Goal: Information Seeking & Learning: Learn about a topic

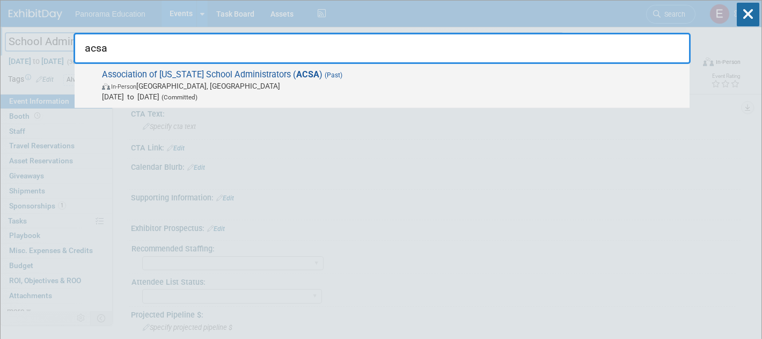
type input "acsa"
click at [432, 105] on div "Association of California School Administrators ( ACSA ) (Past) In-Person San D…" at bounding box center [382, 86] width 615 height 44
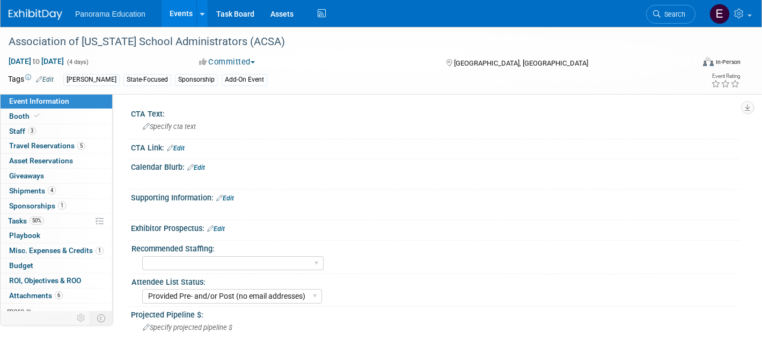
select select "Provided Pre- and/or Post (no email addresses)"
click at [59, 142] on span "Travel Reservations 5" at bounding box center [47, 145] width 76 height 9
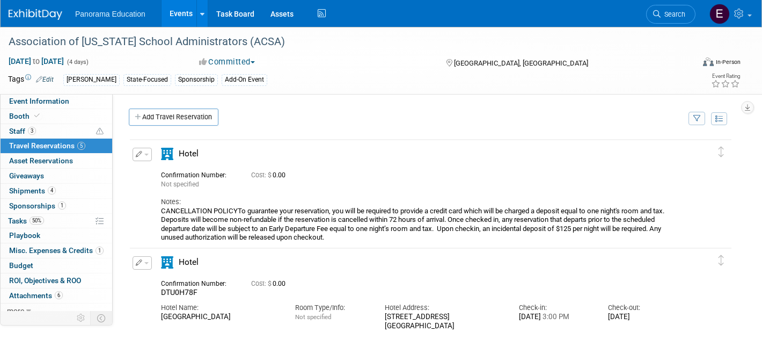
scroll to position [34, 0]
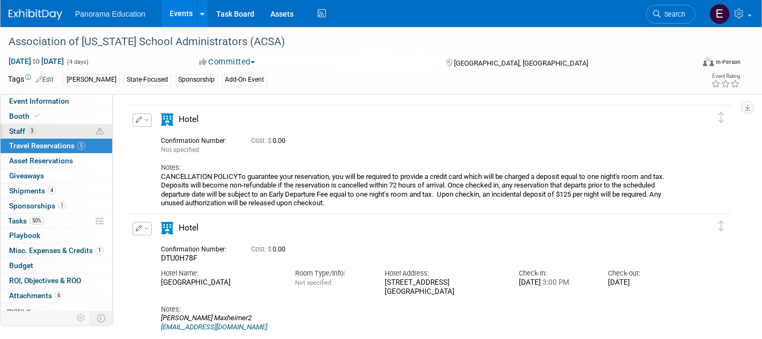
click at [33, 128] on span "3" at bounding box center [32, 131] width 8 height 8
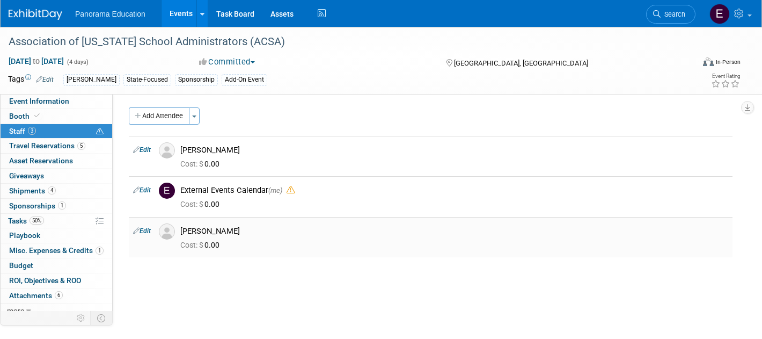
scroll to position [0, 0]
click at [36, 102] on span "Event Information" at bounding box center [39, 101] width 60 height 9
select select "Provided Pre- and/or Post (no email addresses)"
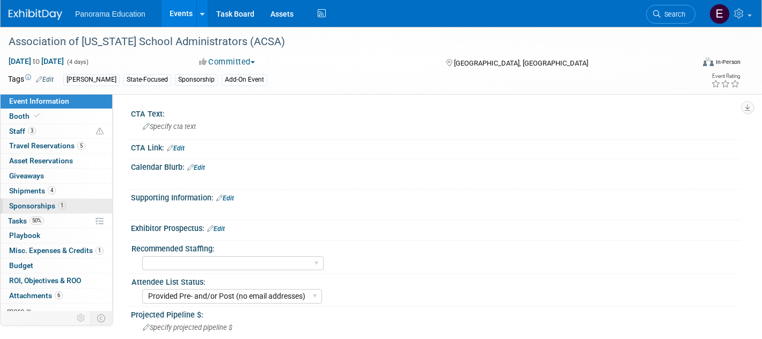
click at [84, 203] on link "1 Sponsorships 1" at bounding box center [57, 206] width 112 height 14
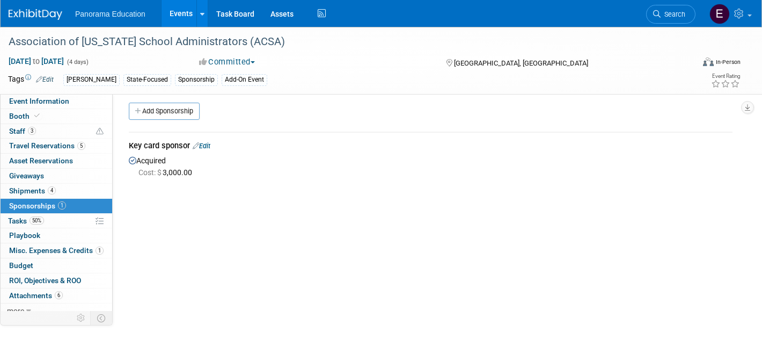
scroll to position [4, 0]
click at [53, 149] on span "Travel Reservations 5" at bounding box center [47, 145] width 76 height 9
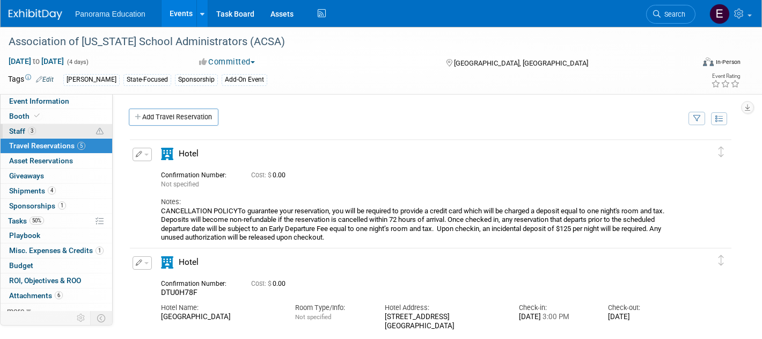
click at [77, 133] on link "3 Staff 3" at bounding box center [57, 131] width 112 height 14
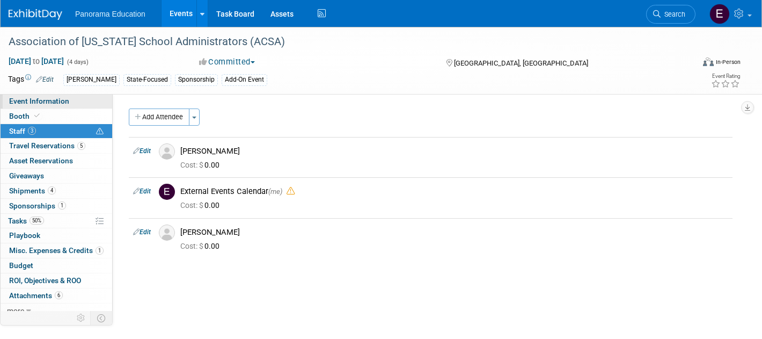
click at [66, 100] on span "Event Information" at bounding box center [39, 101] width 60 height 9
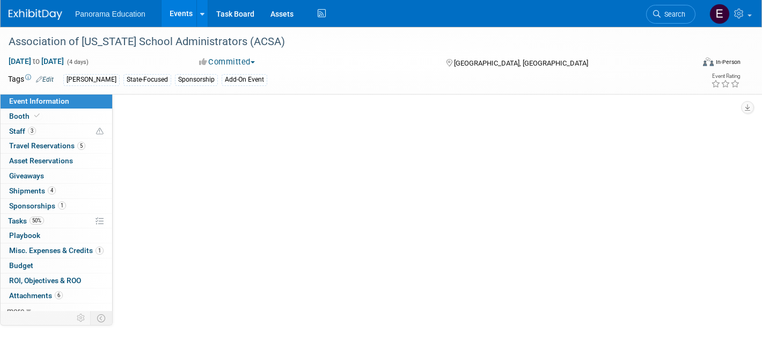
select select "Provided Pre- and/or Post (no email addresses)"
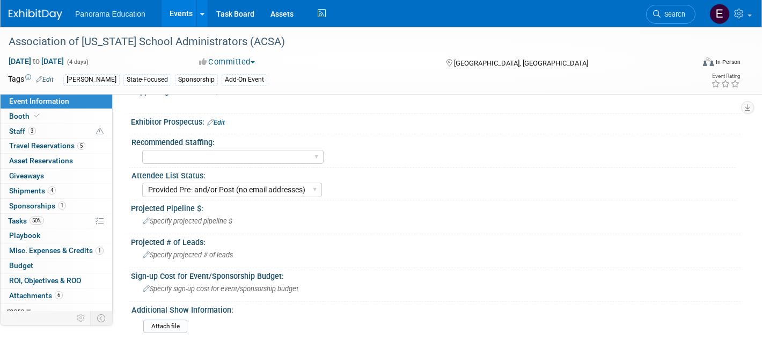
scroll to position [92, 0]
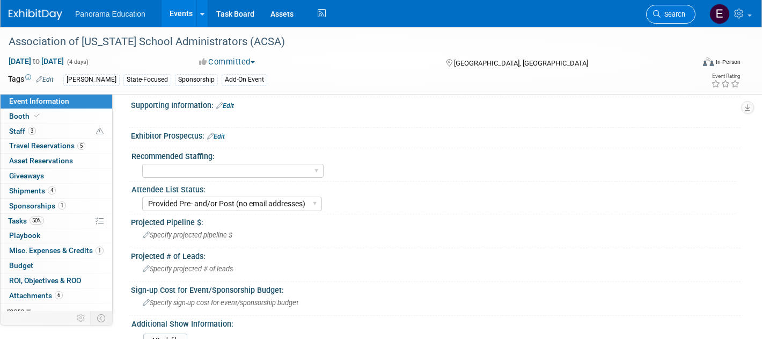
click at [676, 11] on span "Search" at bounding box center [673, 14] width 25 height 8
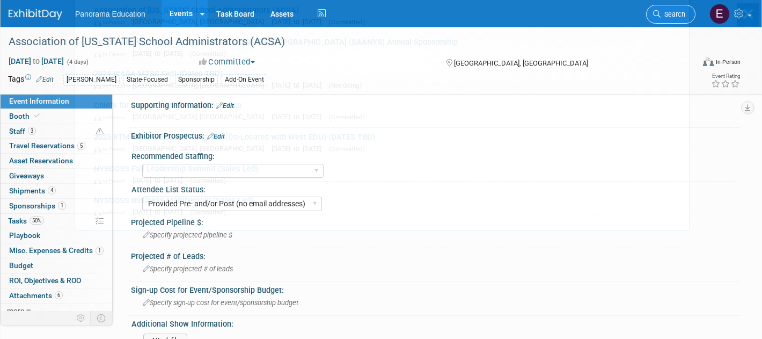
scroll to position [0, 0]
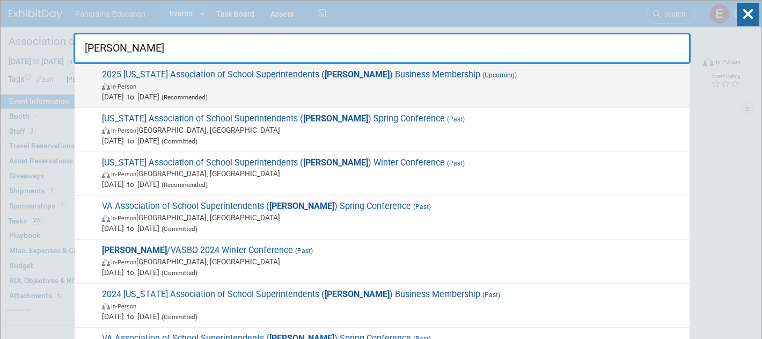
type input "vass"
click at [491, 86] on span "In-Person" at bounding box center [393, 85] width 582 height 11
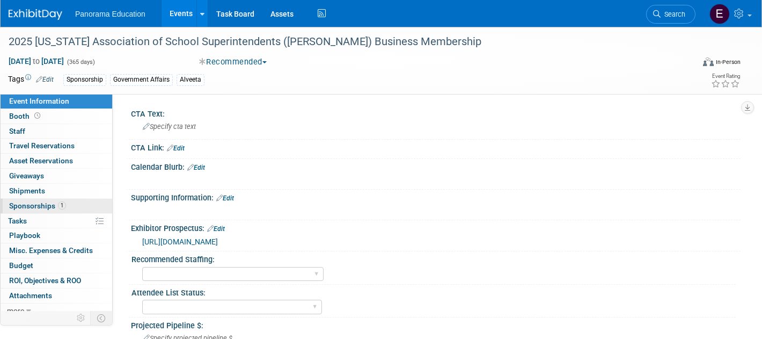
click at [70, 208] on link "1 Sponsorships 1" at bounding box center [57, 206] width 112 height 14
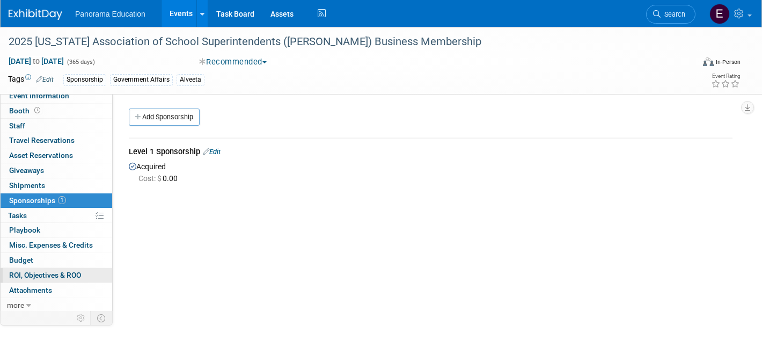
scroll to position [7, 0]
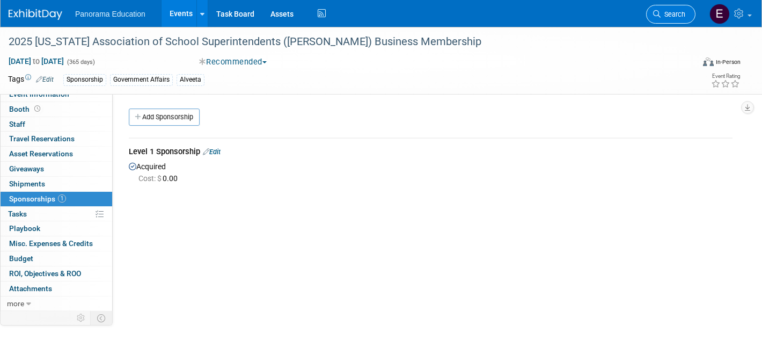
click at [672, 10] on link "Search" at bounding box center [670, 14] width 49 height 19
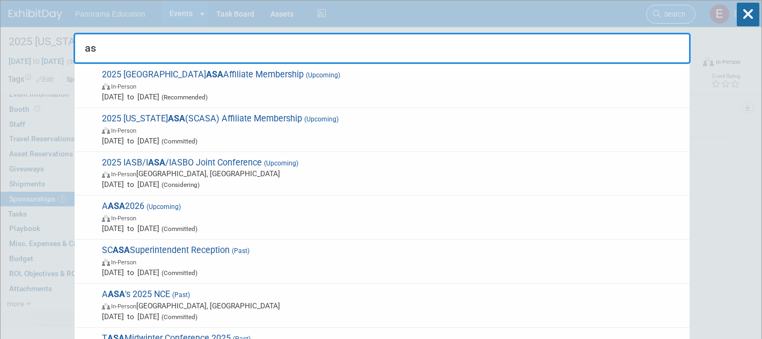
type input "a"
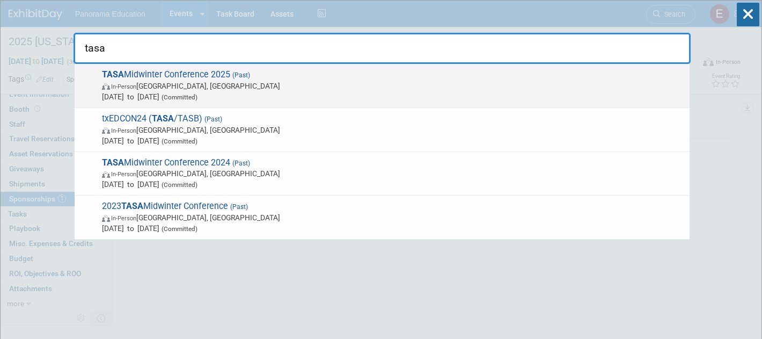
type input "tasa"
click at [434, 90] on span "In-Person Austin, TX" at bounding box center [393, 85] width 582 height 11
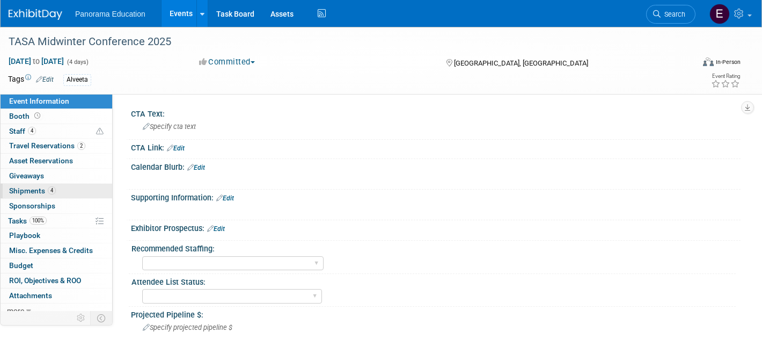
click at [82, 191] on link "4 Shipments 4" at bounding box center [57, 191] width 112 height 14
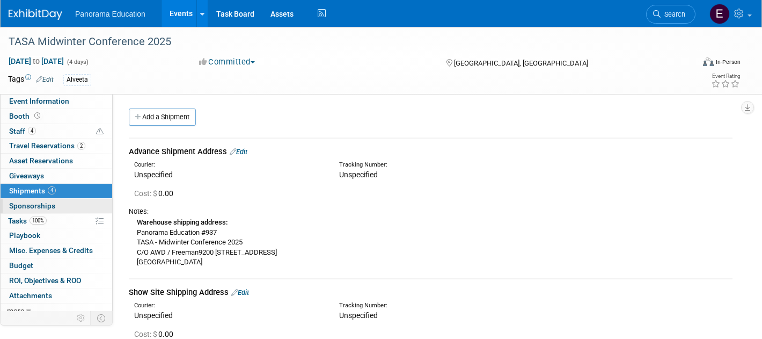
click at [66, 211] on link "0 Sponsorships 0" at bounding box center [57, 206] width 112 height 14
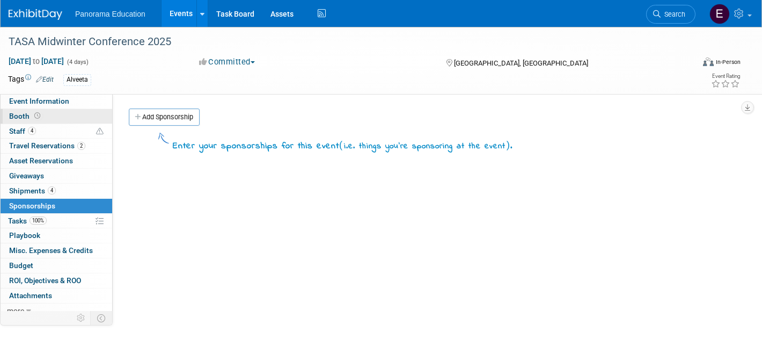
click at [67, 114] on link "Booth" at bounding box center [57, 116] width 112 height 14
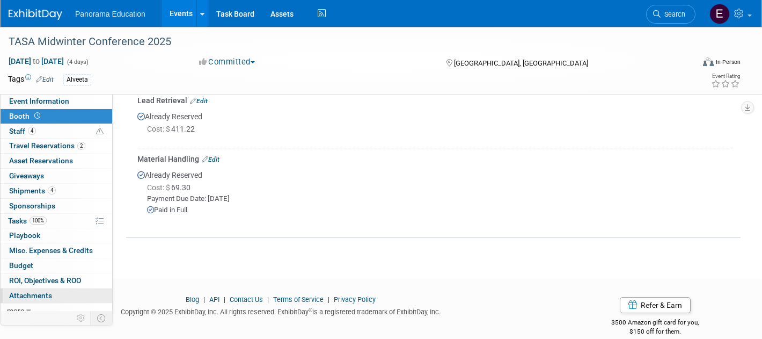
scroll to position [7, 0]
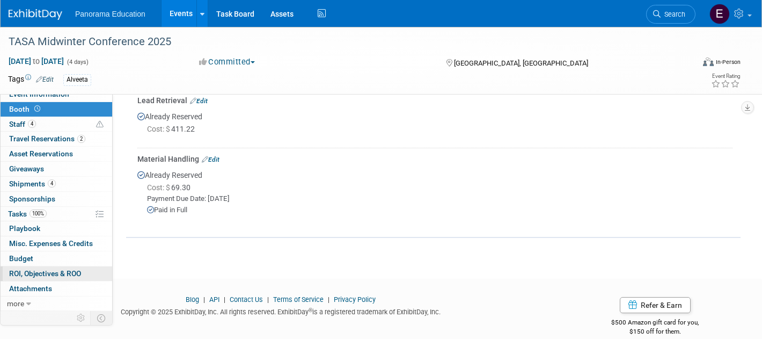
click at [64, 276] on span "ROI, Objectives & ROO 0" at bounding box center [45, 273] width 72 height 9
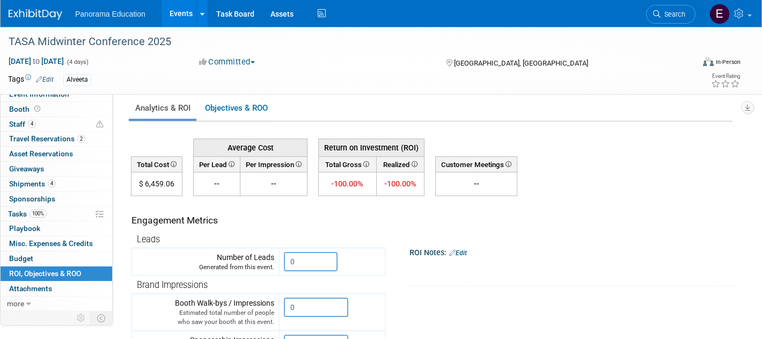
scroll to position [0, 0]
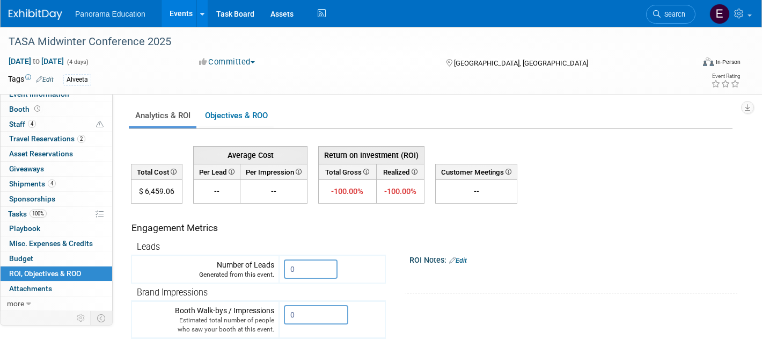
click at [46, 16] on img at bounding box center [36, 14] width 54 height 11
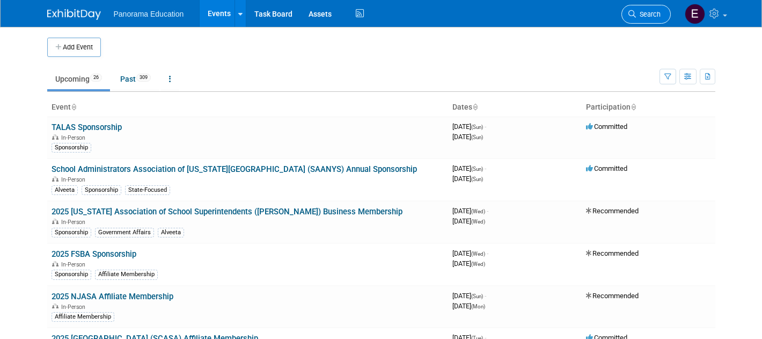
click at [650, 9] on link "Search" at bounding box center [645, 14] width 49 height 19
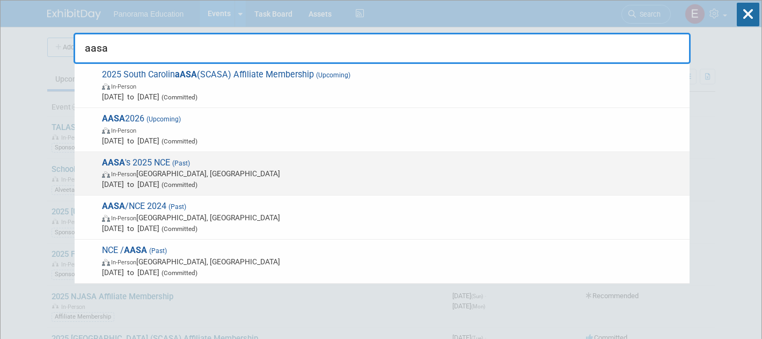
type input "aasa"
click at [406, 177] on span "In-Person [GEOGRAPHIC_DATA], [GEOGRAPHIC_DATA]" at bounding box center [393, 173] width 582 height 11
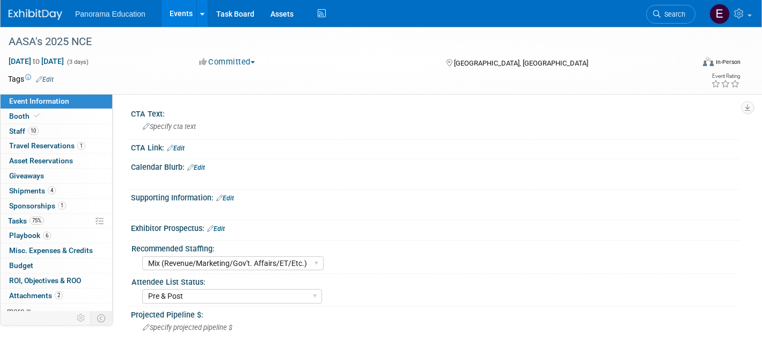
select select "Mix (Revenue/Marketing/Gov't. Affairs/ET/Etc.)"
select select "Pre & Post"
click at [68, 276] on span "ROI, Objectives & ROO 0" at bounding box center [45, 280] width 72 height 9
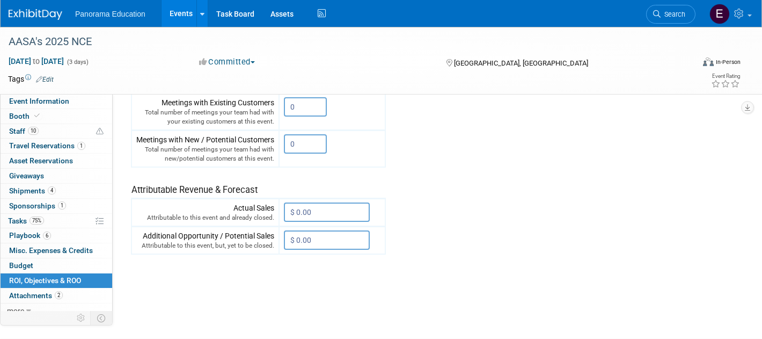
scroll to position [337, 0]
click at [62, 115] on link "Booth" at bounding box center [57, 116] width 112 height 14
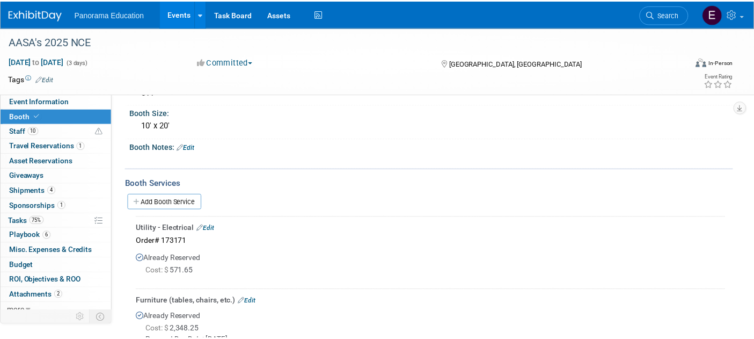
scroll to position [0, 0]
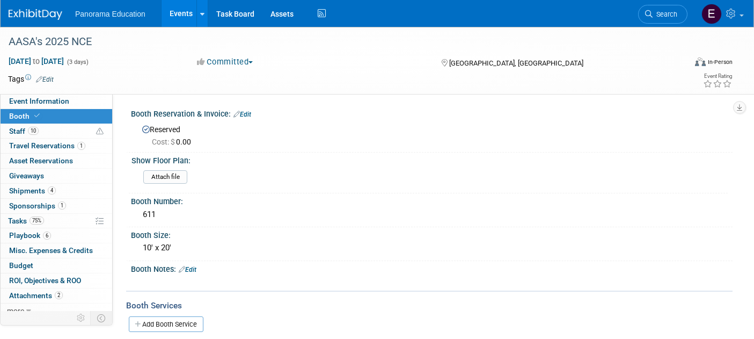
drag, startPoint x: 50, startPoint y: 14, endPoint x: 115, endPoint y: 14, distance: 64.9
click at [50, 13] on img at bounding box center [36, 14] width 54 height 11
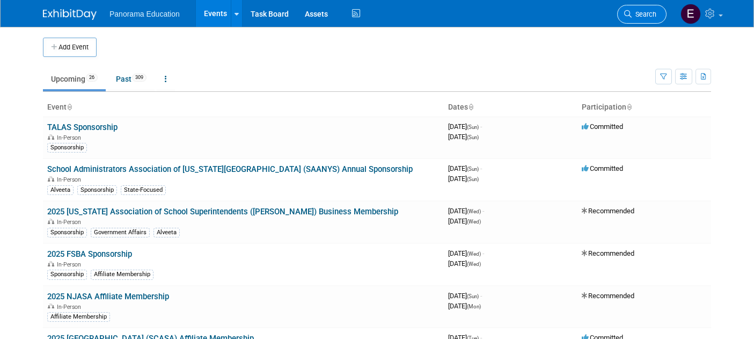
click at [653, 14] on span "Search" at bounding box center [644, 14] width 25 height 8
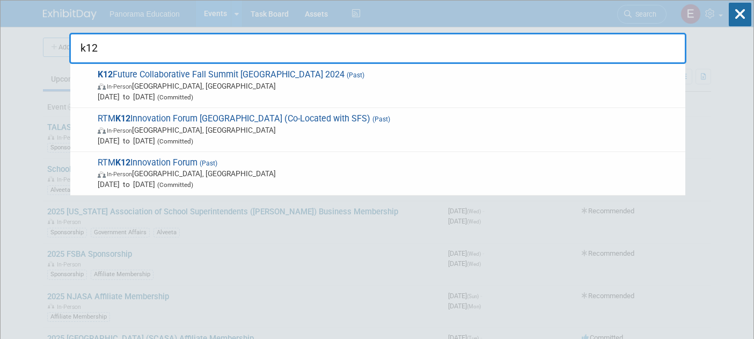
type input "k12"
drag, startPoint x: 719, startPoint y: 120, endPoint x: 724, endPoint y: 57, distance: 63.0
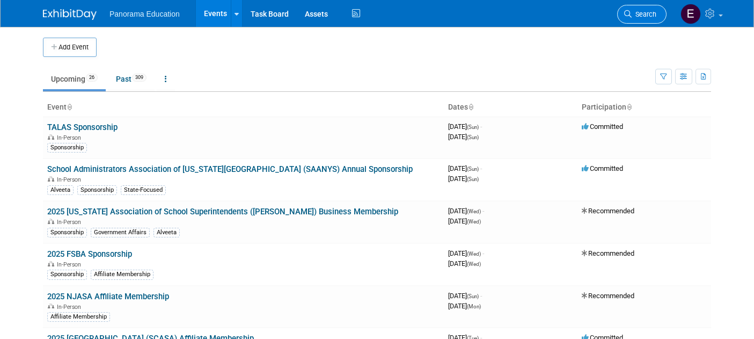
click at [632, 15] on span "Search" at bounding box center [644, 14] width 25 height 8
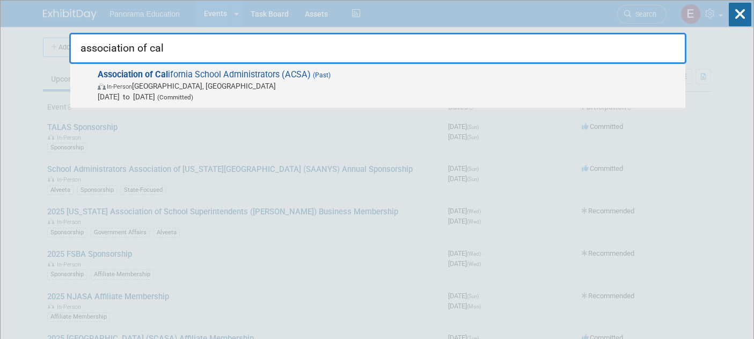
type input "association of cal"
click at [346, 78] on span "Association of Cal ifornia School Administrators (ACSA) (Past) In-Person San Di…" at bounding box center [386, 85] width 585 height 33
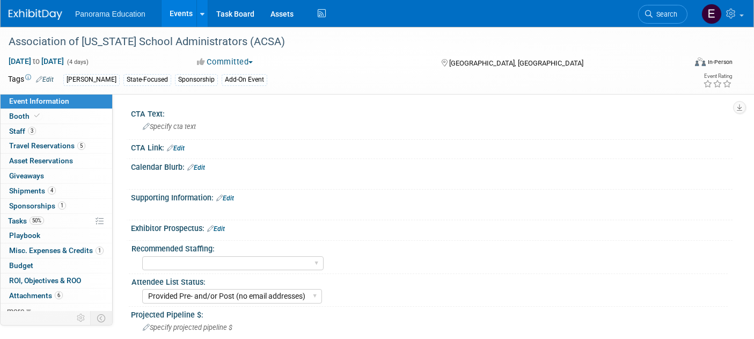
select select "Provided Pre- and/or Post (no email addresses)"
click at [58, 203] on span "1" at bounding box center [62, 205] width 8 height 8
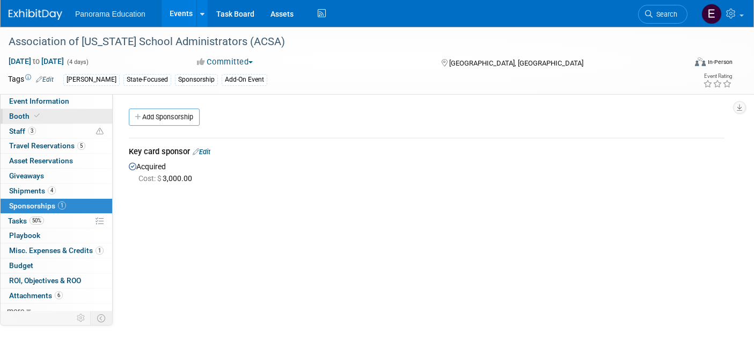
click at [78, 113] on link "Booth" at bounding box center [57, 116] width 112 height 14
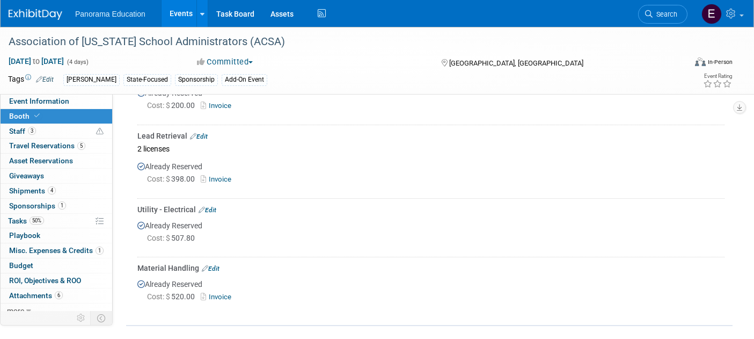
scroll to position [160, 0]
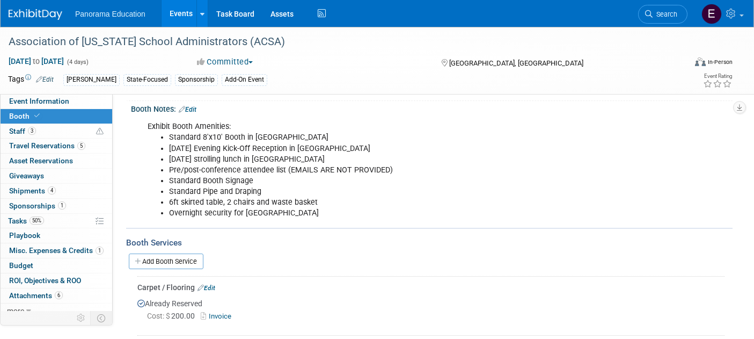
click at [36, 20] on img at bounding box center [36, 14] width 54 height 11
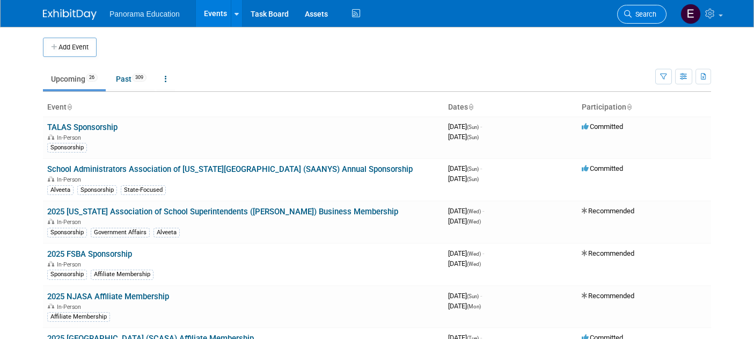
click at [636, 16] on span "Search" at bounding box center [644, 14] width 25 height 8
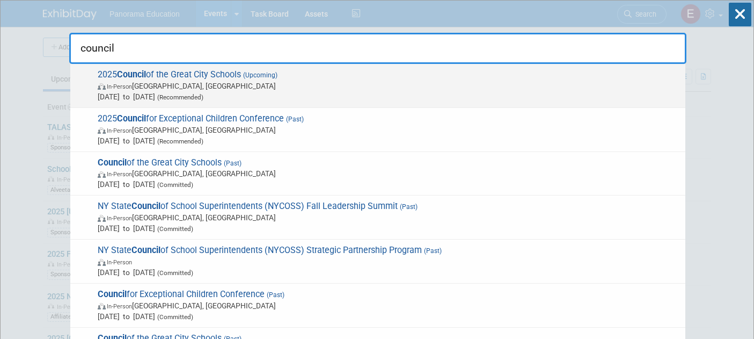
type input "council"
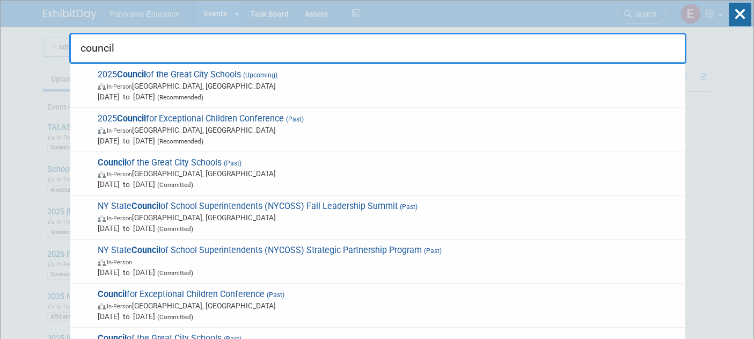
drag, startPoint x: 356, startPoint y: 93, endPoint x: 303, endPoint y: 105, distance: 54.4
click at [356, 93] on span "[DATE] to [DATE] (Recommended)" at bounding box center [389, 96] width 582 height 11
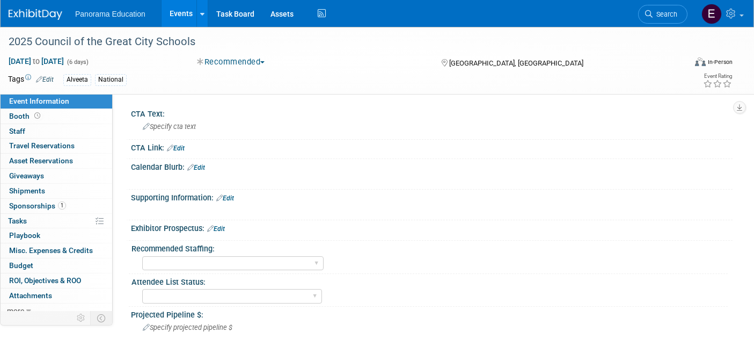
click at [49, 204] on span "Sponsorships 1" at bounding box center [37, 205] width 57 height 9
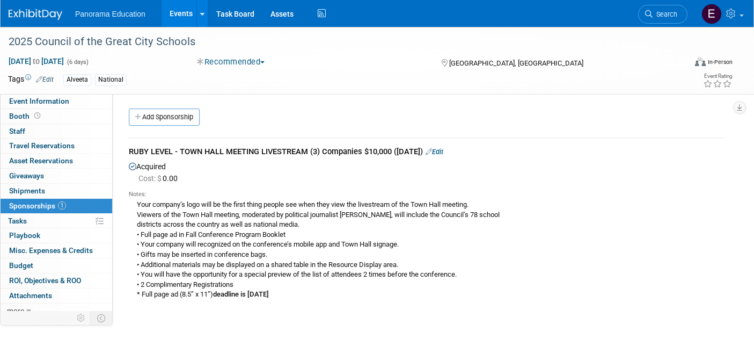
click at [150, 162] on div "Acquired Cost: $ 0.00 Notes: Viewers of the Town Hall meeting, moderated by pol…" at bounding box center [427, 230] width 596 height 143
click at [432, 151] on icon at bounding box center [428, 151] width 6 height 7
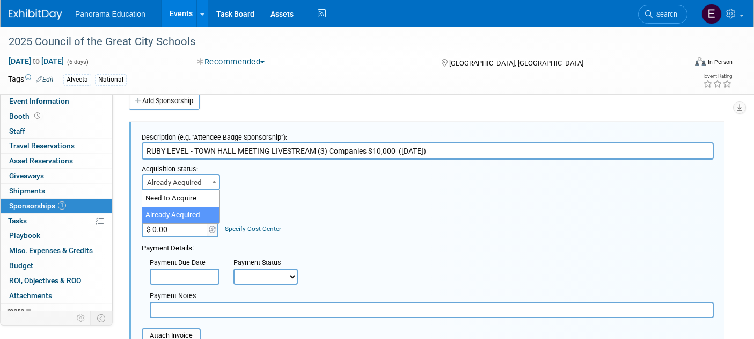
click at [195, 180] on span "Already Acquired" at bounding box center [181, 182] width 76 height 15
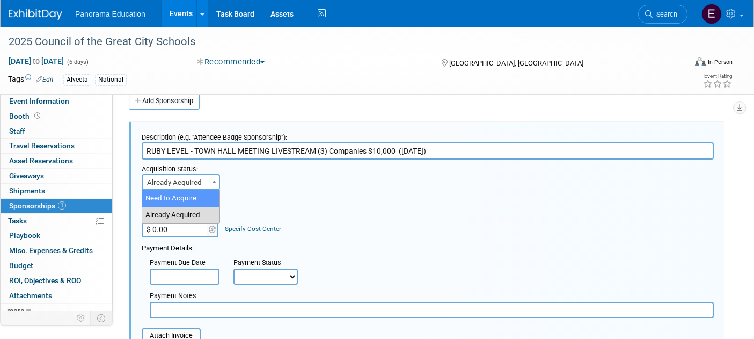
select select "1"
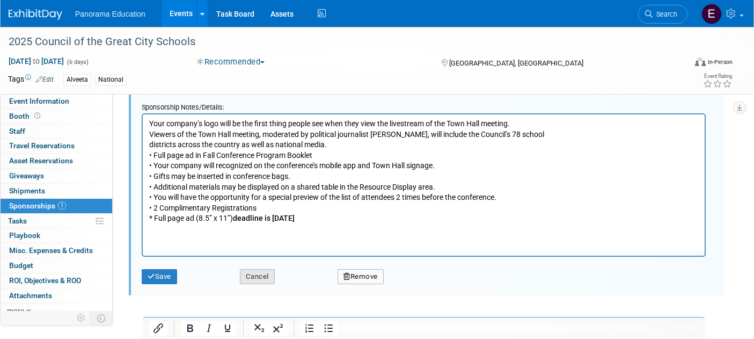
scroll to position [236, 0]
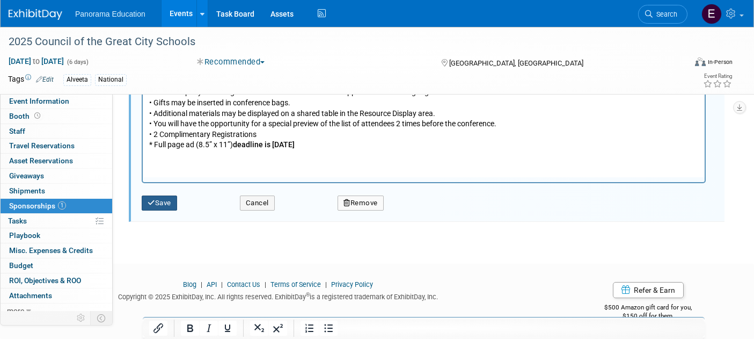
click at [171, 197] on button "Save" at bounding box center [159, 202] width 35 height 15
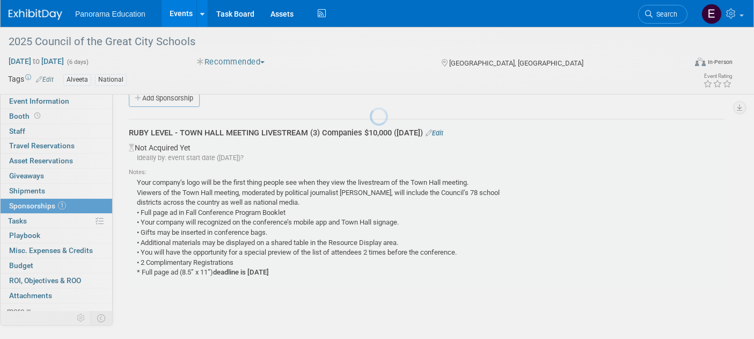
scroll to position [16, 0]
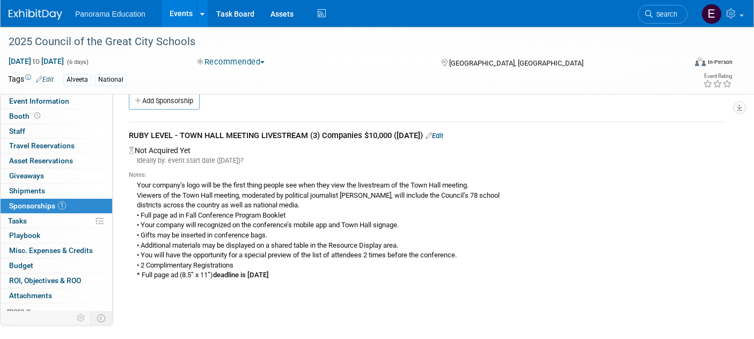
click at [43, 9] on img at bounding box center [36, 14] width 54 height 11
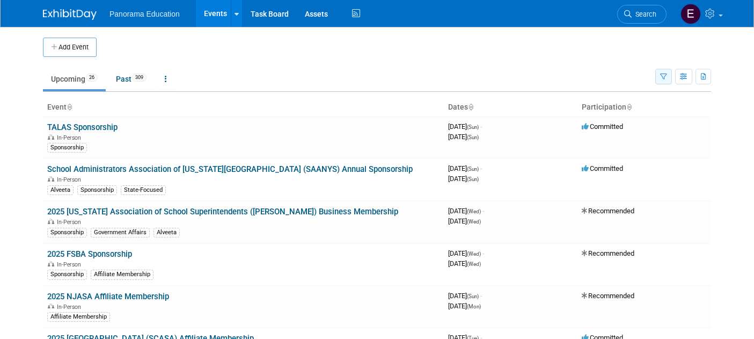
click at [671, 78] on button "button" at bounding box center [663, 77] width 17 height 16
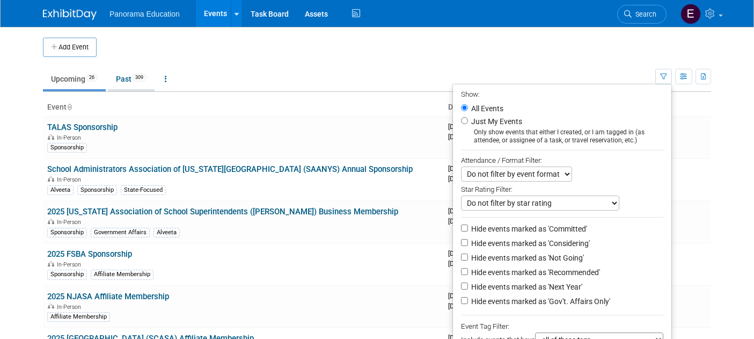
click at [140, 81] on span "309" at bounding box center [139, 78] width 14 height 8
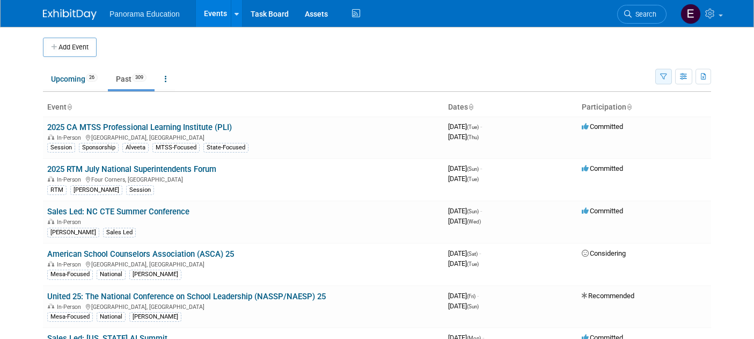
click at [667, 81] on button "button" at bounding box center [663, 77] width 17 height 16
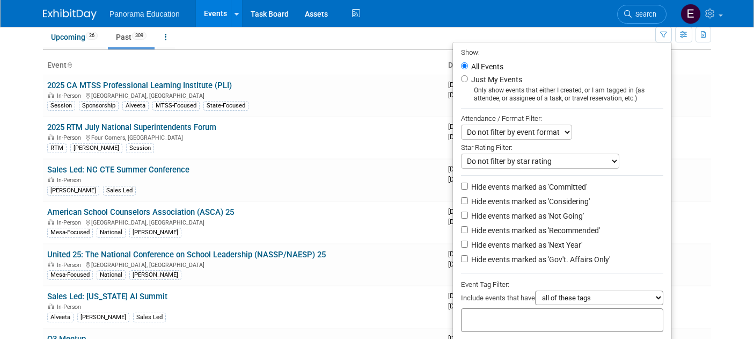
click at [570, 313] on div at bounding box center [562, 320] width 202 height 24
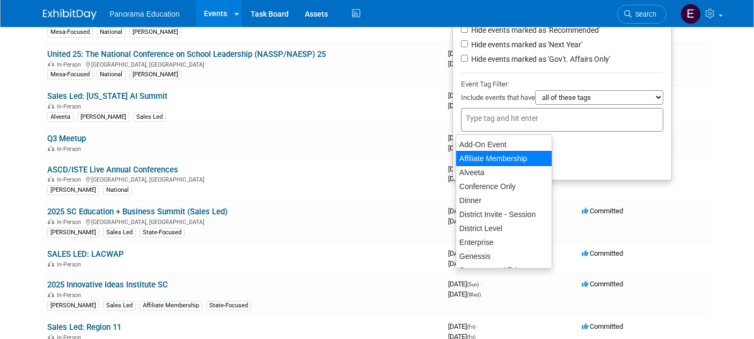
click at [521, 157] on div "Affiliate Membership" at bounding box center [504, 158] width 97 height 15
type input "Affiliate Membership"
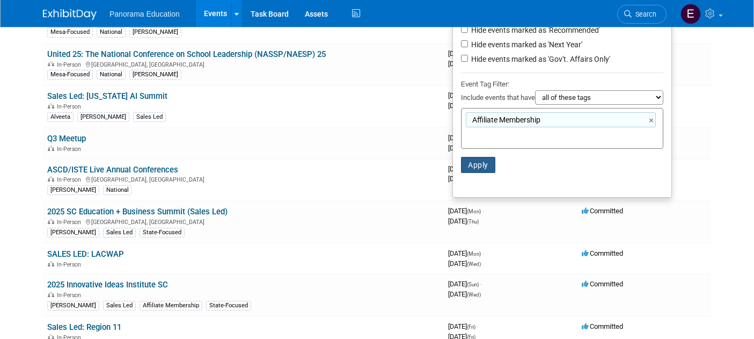
click at [479, 172] on button "Apply" at bounding box center [478, 165] width 34 height 16
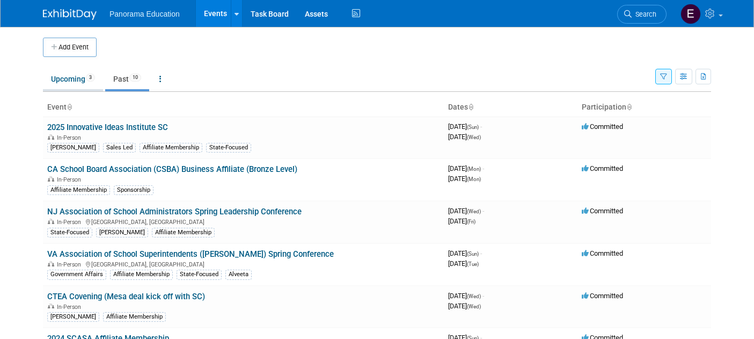
click at [86, 69] on link "Upcoming 3" at bounding box center [73, 79] width 60 height 20
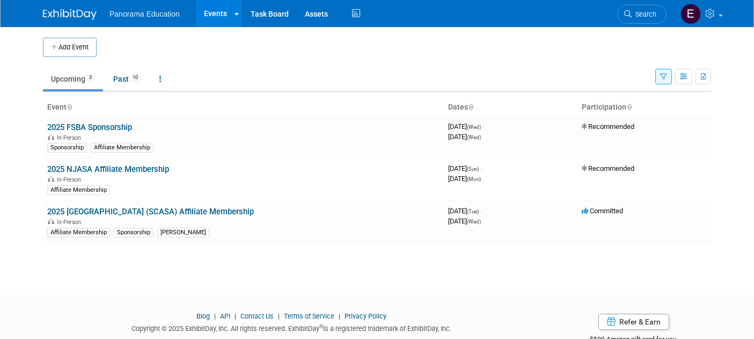
click at [670, 82] on button "button" at bounding box center [663, 77] width 17 height 16
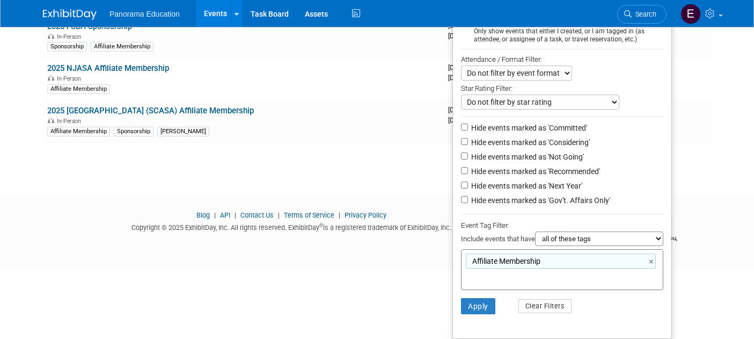
scroll to position [104, 0]
click at [652, 261] on link "×" at bounding box center [652, 261] width 7 height 12
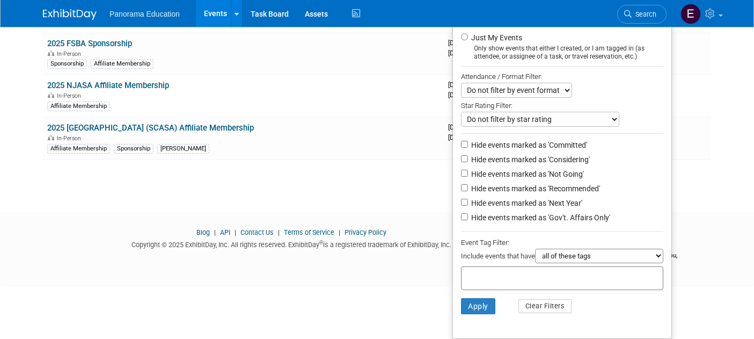
click at [351, 215] on div "Blog | API | Contact Us | Terms of Service | Privacy Policy Copyright © 2025 Ex…" at bounding box center [377, 244] width 754 height 60
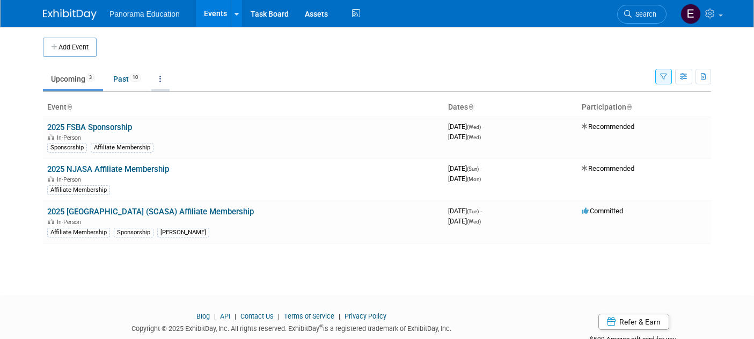
scroll to position [0, 0]
click at [60, 82] on link "Upcoming 3" at bounding box center [73, 79] width 60 height 20
click at [669, 78] on button "button" at bounding box center [663, 77] width 17 height 16
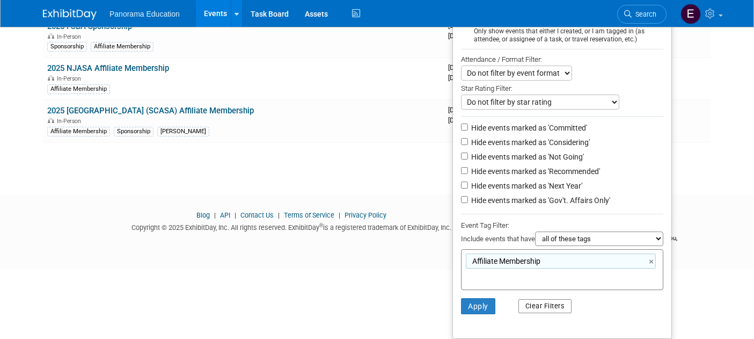
click at [531, 311] on button "Clear Filters" at bounding box center [545, 306] width 54 height 14
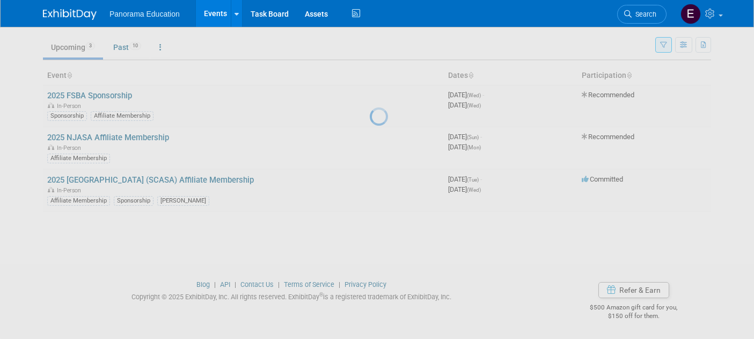
scroll to position [32, 0]
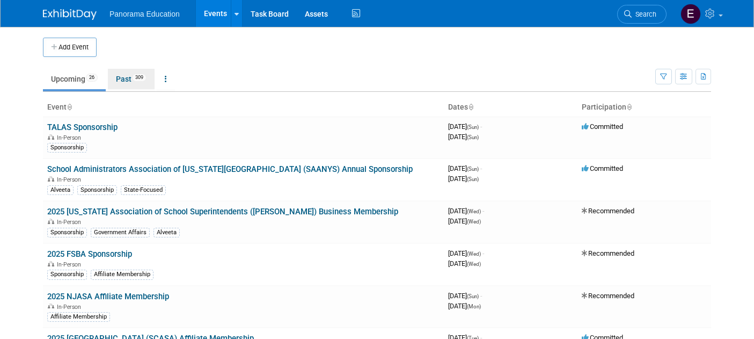
click at [144, 76] on span "309" at bounding box center [139, 78] width 14 height 8
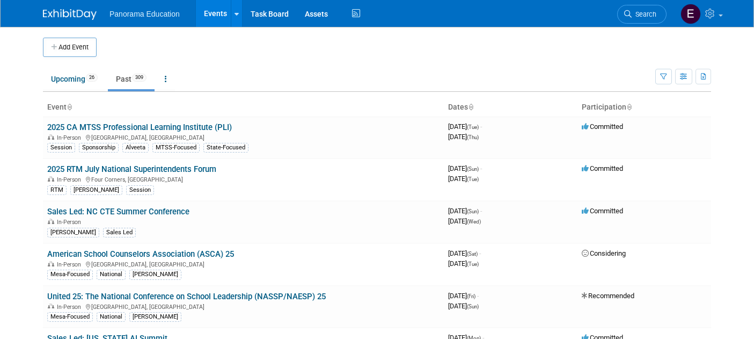
click at [654, 80] on ul "Upcoming 26 Past 309 All Events 335 Past and Upcoming Grouped Annually Events g…" at bounding box center [349, 80] width 612 height 24
click at [660, 77] on icon "button" at bounding box center [663, 77] width 7 height 7
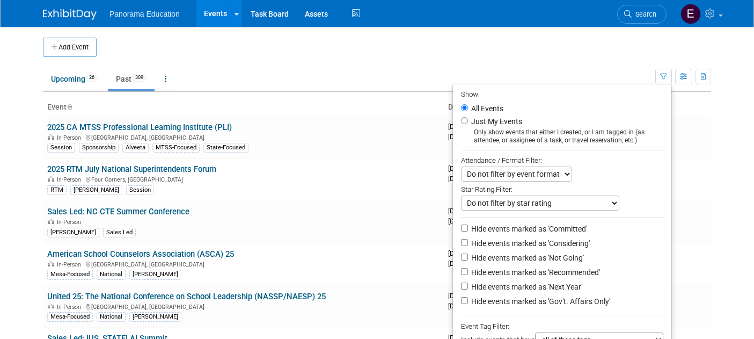
click at [491, 226] on label "Hide events marked as 'Committed'" at bounding box center [528, 228] width 118 height 11
click at [468, 226] on input "Hide events marked as 'Committed'" at bounding box center [464, 227] width 7 height 7
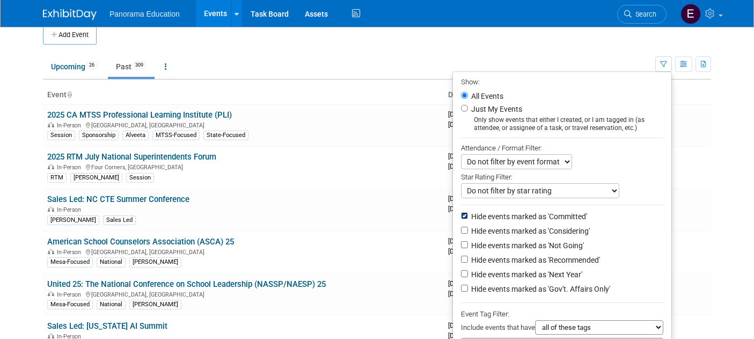
scroll to position [22, 0]
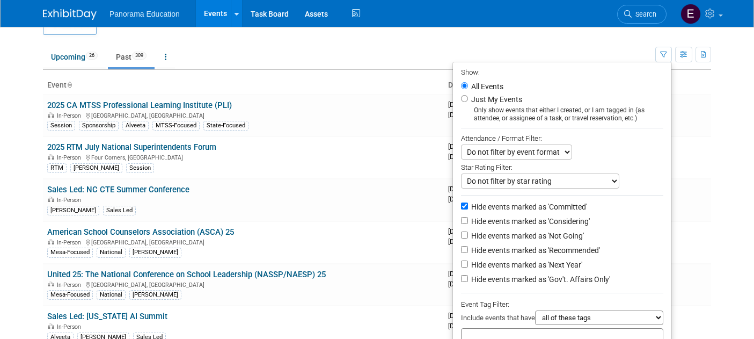
drag, startPoint x: 491, startPoint y: 206, endPoint x: 486, endPoint y: 217, distance: 12.5
click at [490, 206] on label "Hide events marked as 'Committed'" at bounding box center [528, 206] width 118 height 11
click at [468, 206] on input "Hide events marked as 'Committed'" at bounding box center [464, 205] width 7 height 7
checkbox input "false"
drag, startPoint x: 483, startPoint y: 223, endPoint x: 485, endPoint y: 231, distance: 8.7
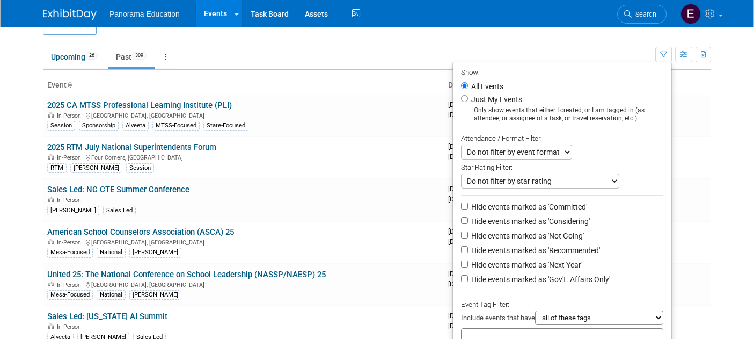
click at [483, 223] on label "Hide events marked as 'Considering'" at bounding box center [529, 221] width 121 height 11
click at [468, 223] on input "Hide events marked as 'Considering'" at bounding box center [464, 220] width 7 height 7
checkbox input "true"
click at [485, 231] on li "Hide events marked as 'Not Going'" at bounding box center [562, 236] width 218 height 14
click at [482, 241] on label "Hide events marked as 'Not Going'" at bounding box center [526, 235] width 115 height 11
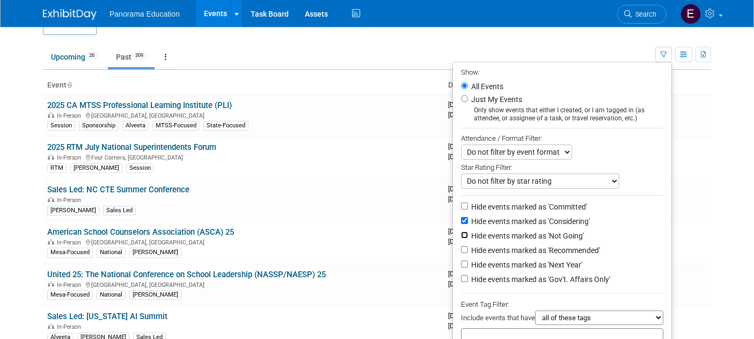
click at [468, 238] on input "Hide events marked as 'Not Going'" at bounding box center [464, 234] width 7 height 7
checkbox input "true"
click at [484, 249] on label "Hide events marked as 'Recommended'" at bounding box center [534, 250] width 131 height 11
click at [468, 249] on input "Hide events marked as 'Recommended'" at bounding box center [464, 249] width 7 height 7
checkbox input "true"
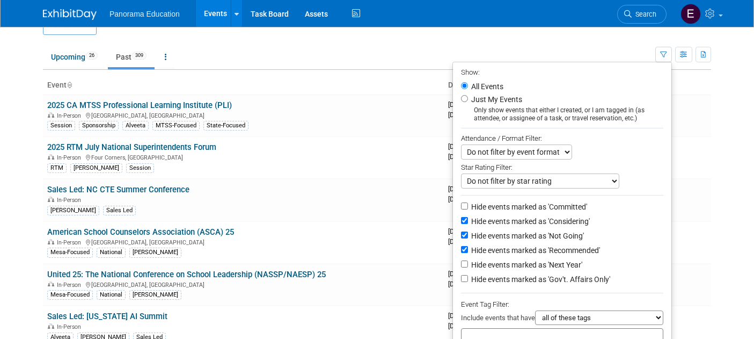
drag, startPoint x: 483, startPoint y: 261, endPoint x: 482, endPoint y: 277, distance: 16.1
click at [483, 262] on label "Hide events marked as 'Next Year'" at bounding box center [525, 264] width 113 height 11
click at [468, 262] on input "Hide events marked as 'Next Year'" at bounding box center [464, 263] width 7 height 7
checkbox input "true"
click at [481, 284] on label "Hide events marked as 'Gov't. Affairs Only'" at bounding box center [539, 279] width 141 height 11
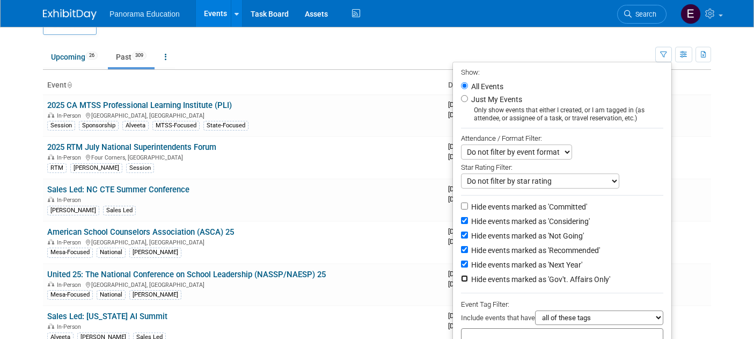
click at [468, 282] on input "Hide events marked as 'Gov't. Affairs Only'" at bounding box center [464, 278] width 7 height 7
checkbox input "true"
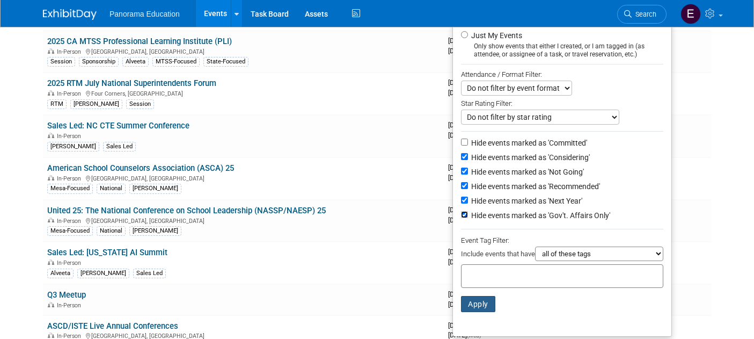
scroll to position [116, 0]
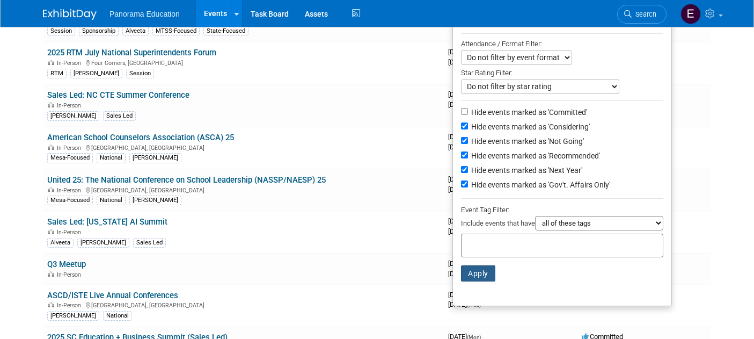
click at [474, 281] on button "Apply" at bounding box center [478, 273] width 34 height 16
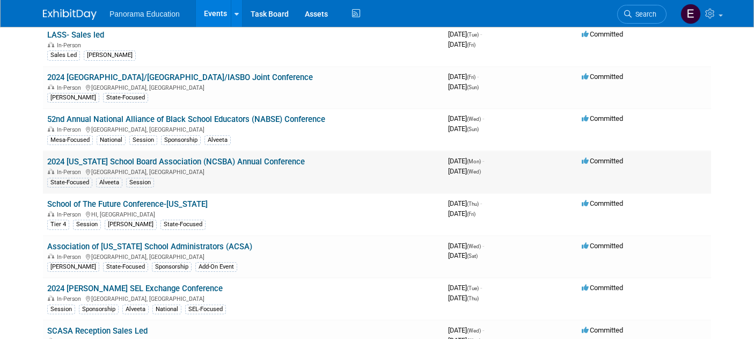
scroll to position [1491, 0]
click at [295, 122] on link "52nd Annual National Alliance of Black School Educators (NABSE) Conference" at bounding box center [186, 119] width 278 height 10
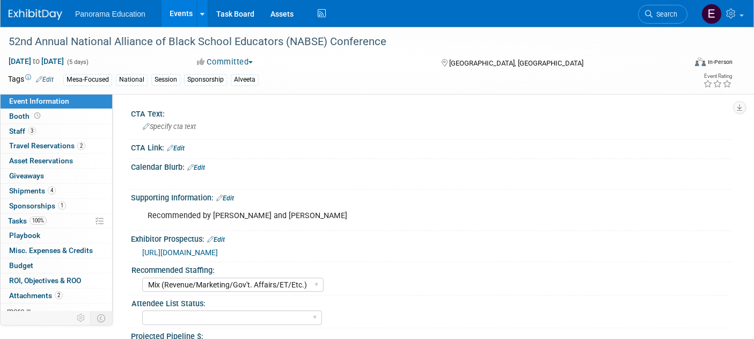
select select "Mix (Revenue/Marketing/Gov't. Affairs/ET/Etc.)"
click at [56, 206] on span "Sponsorships 1" at bounding box center [37, 205] width 57 height 9
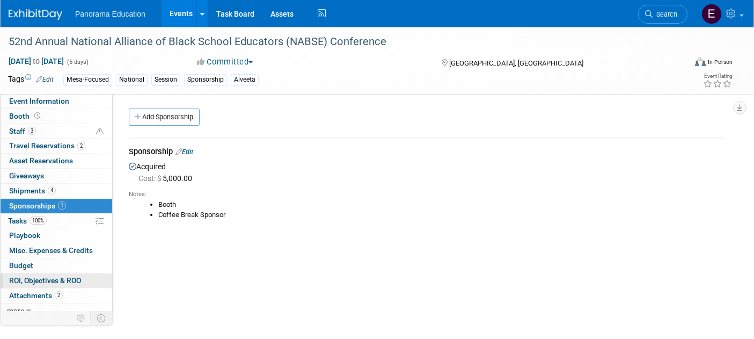
click at [43, 283] on span "ROI, Objectives & ROO 0" at bounding box center [45, 280] width 72 height 9
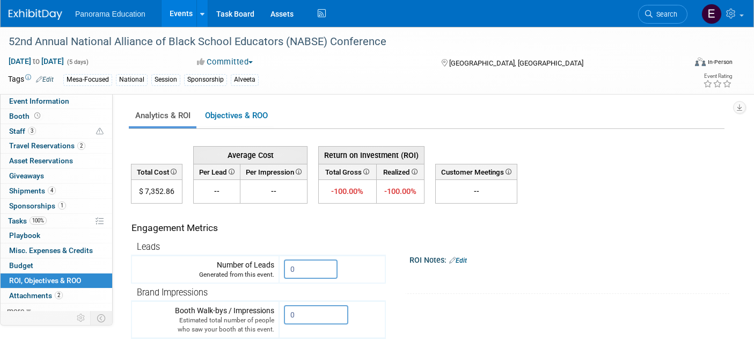
click at [31, 18] on img at bounding box center [36, 14] width 54 height 11
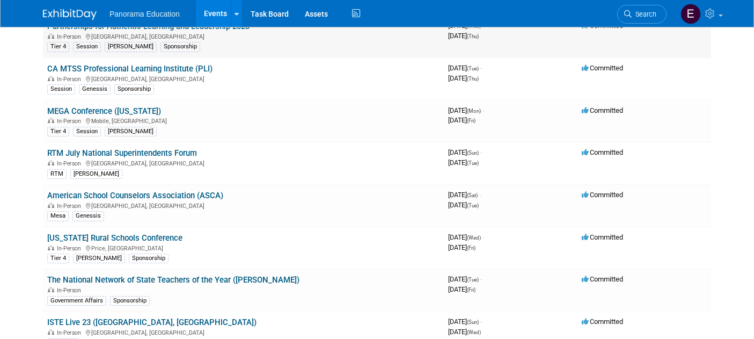
scroll to position [6009, 0]
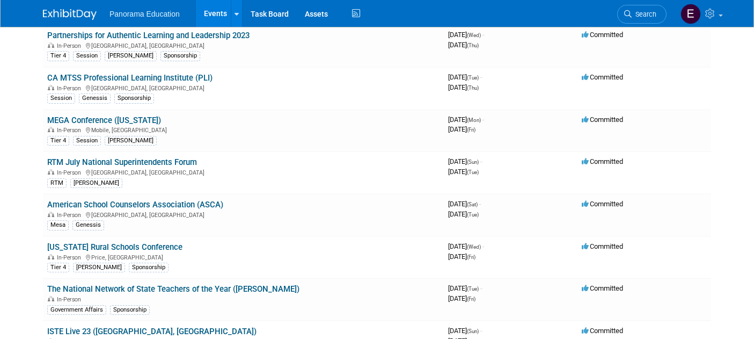
drag, startPoint x: 82, startPoint y: 23, endPoint x: 81, endPoint y: 13, distance: 9.7
click at [82, 22] on div "Panorama Education Events Add Event Bulk Upload Events Shareable Event Boards R…" at bounding box center [377, 13] width 668 height 27
click at [80, 12] on img at bounding box center [70, 14] width 54 height 11
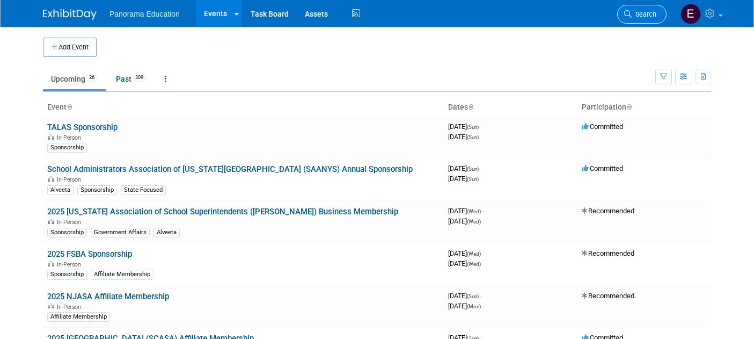
click at [640, 16] on span "Search" at bounding box center [644, 14] width 25 height 8
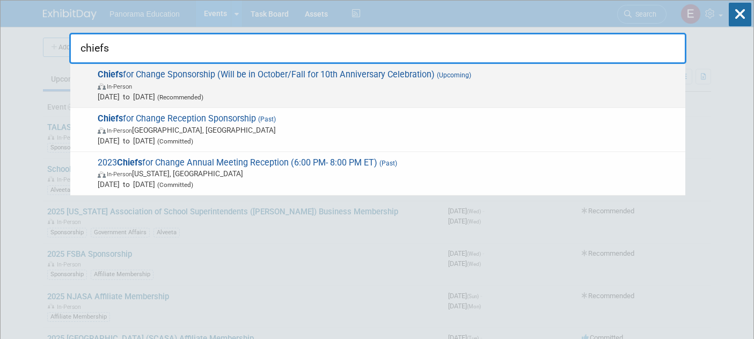
type input "chiefs"
click at [372, 87] on span "In-Person" at bounding box center [389, 85] width 582 height 11
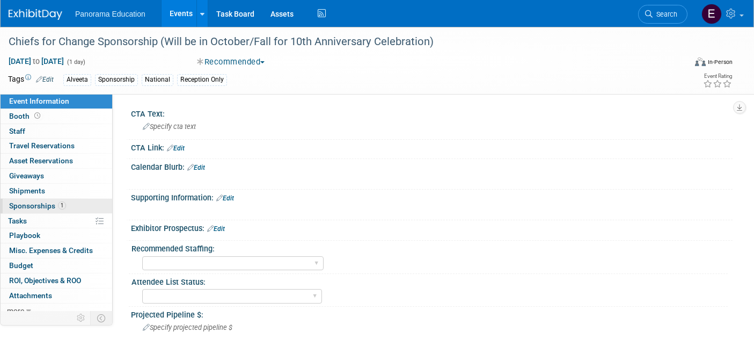
click at [67, 204] on link "1 Sponsorships 1" at bounding box center [57, 206] width 112 height 14
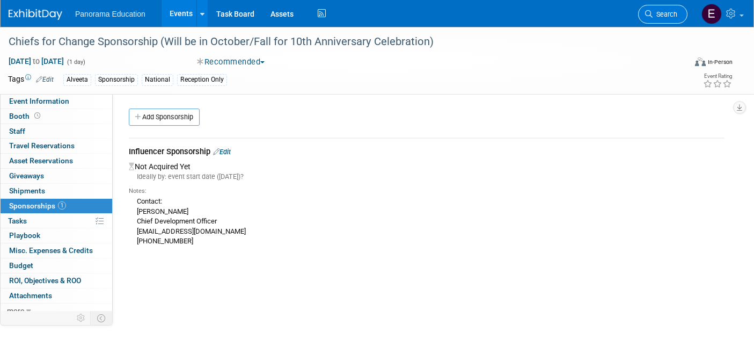
click at [665, 11] on span "Search" at bounding box center [664, 14] width 25 height 8
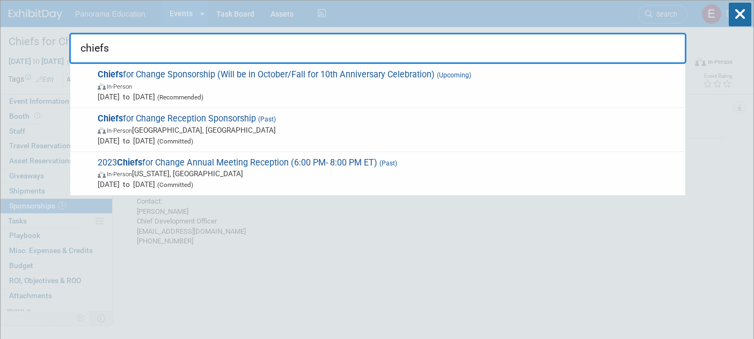
type input "chiefs"
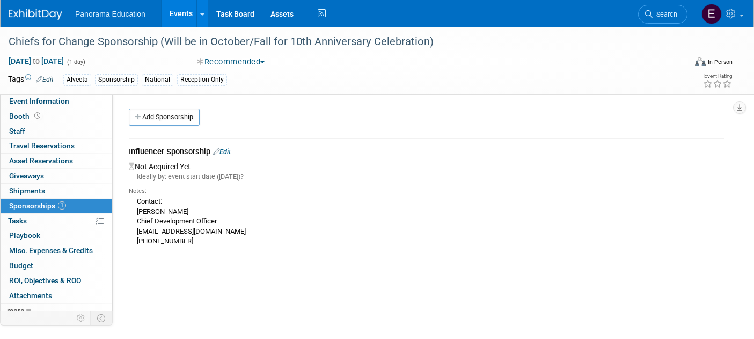
click at [35, 6] on link at bounding box center [42, 9] width 67 height 9
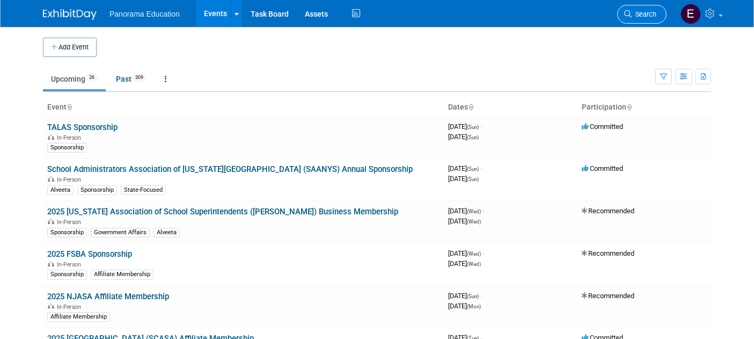
click at [619, 15] on link "Search" at bounding box center [641, 14] width 49 height 19
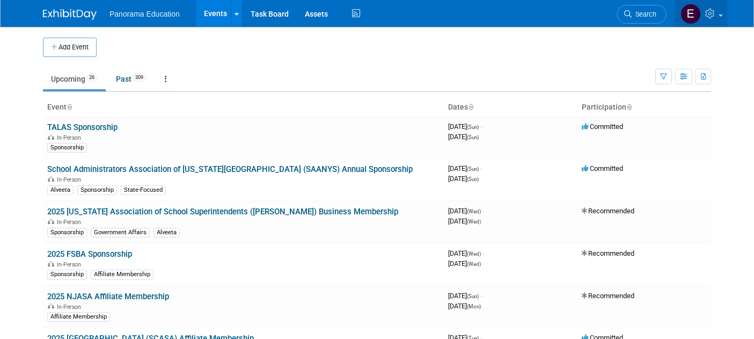
click at [694, 19] on img at bounding box center [690, 14] width 20 height 20
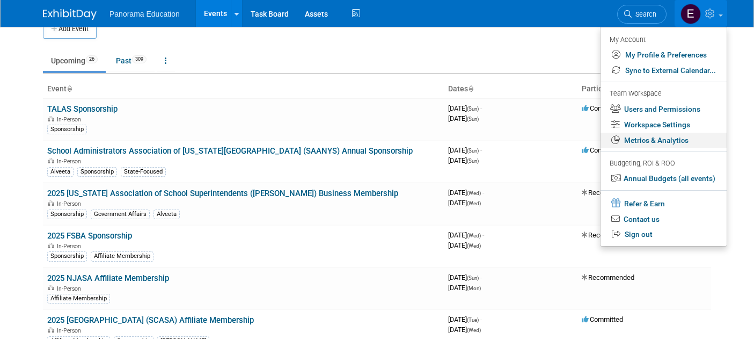
scroll to position [18, 0]
